Goal: Task Accomplishment & Management: Manage account settings

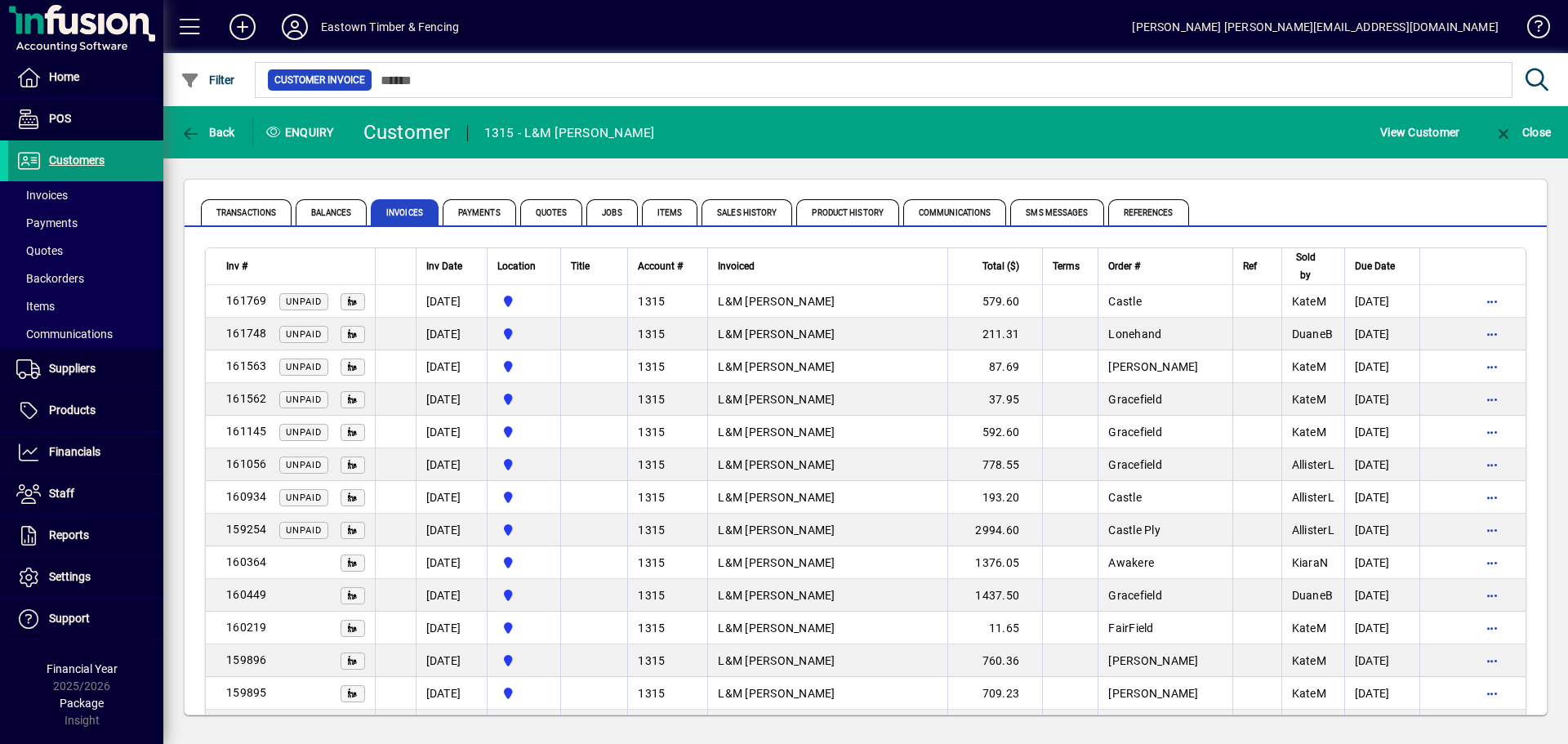
scroll to position [163, 0]
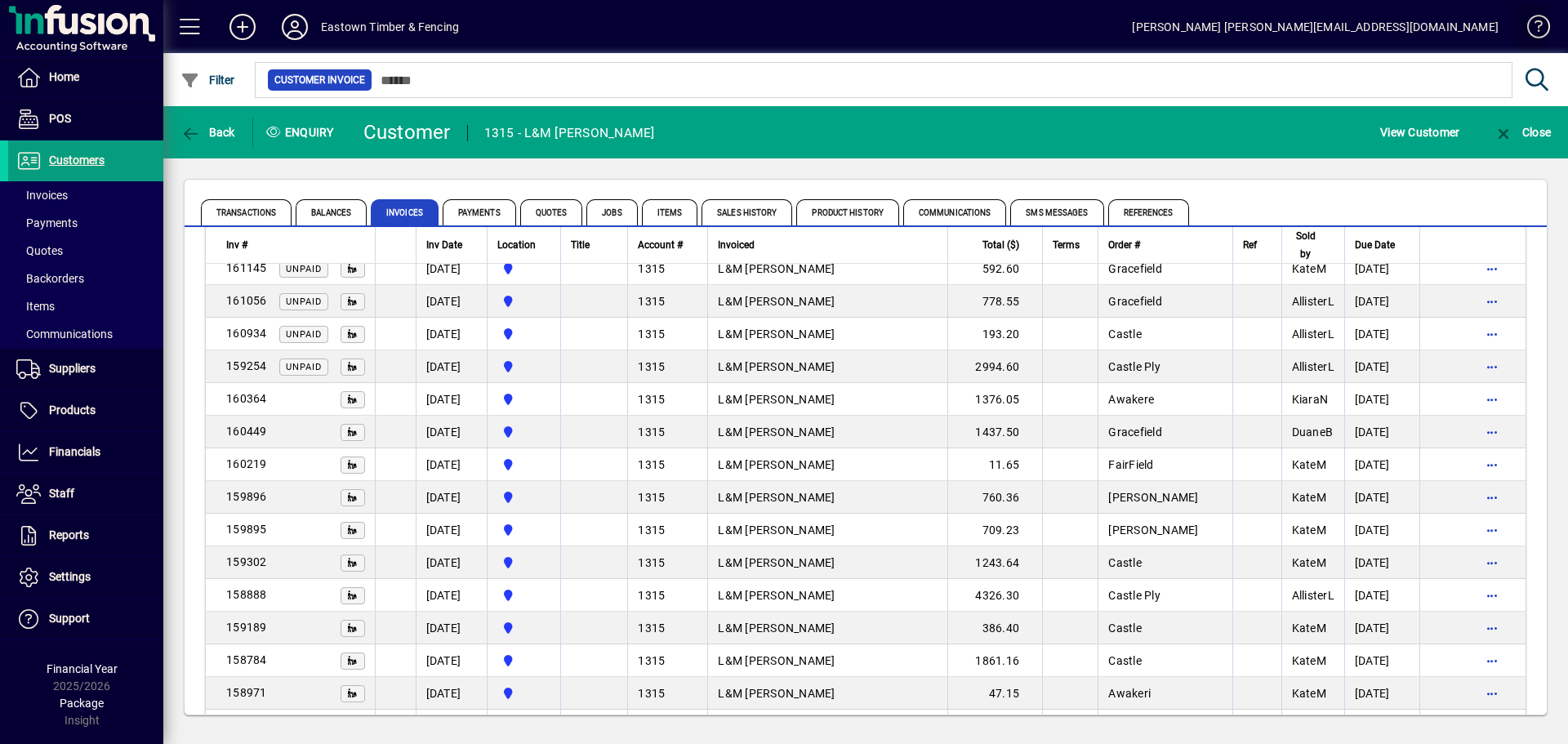
click at [1535, 27] on span at bounding box center [1531, 30] width 39 height 39
click at [289, 29] on icon at bounding box center [295, 27] width 33 height 26
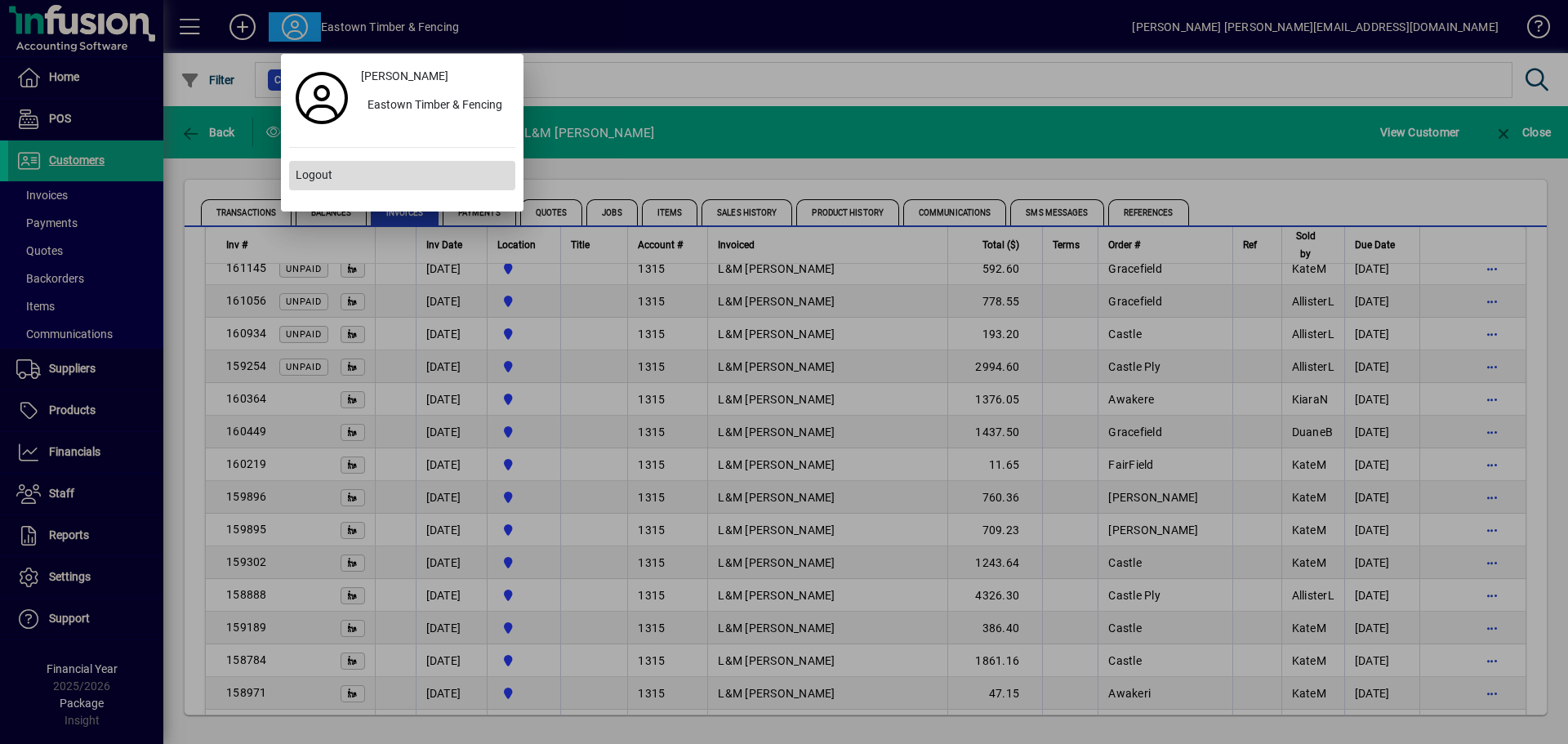
click at [299, 178] on span "Logout" at bounding box center [313, 175] width 37 height 17
